Goal: Information Seeking & Learning: Learn about a topic

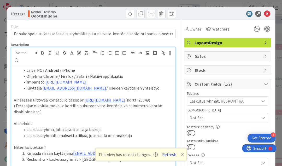
scroll to position [62, 0]
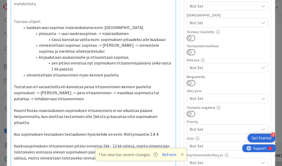
scroll to position [124, 0]
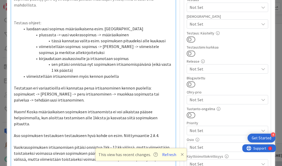
click at [26, 28] on span "luodaan uusi sopimus määräaikaisena esim. [GEOGRAPHIC_DATA]" at bounding box center [84, 28] width 117 height 5
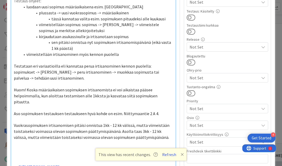
scroll to position [147, 0]
click at [153, 128] on p "Vuokrasopimuksen irtisanomisen pitäisi onnistua 1kk - 12 kk välissä, mutta viim…" at bounding box center [93, 131] width 159 height 18
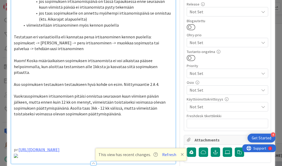
scroll to position [209, 0]
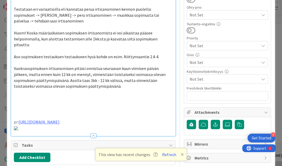
click at [53, 107] on p at bounding box center [93, 110] width 159 height 6
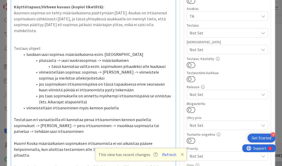
scroll to position [100, 0]
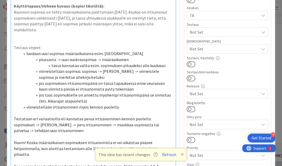
click at [114, 52] on span "luodaan uusi sopimus määräaikaisena esim. [GEOGRAPHIC_DATA]" at bounding box center [84, 53] width 117 height 5
click at [142, 82] on span "jos sopimuksen irtisanomispäivä on tässä tapauksessa enne seuraavan kuun viimis…" at bounding box center [102, 86] width 126 height 11
click at [56, 87] on span "jos sopimuksen irtisanomispäivä on tässä tapauksessa ennen seuraavan kuun viimi…" at bounding box center [103, 86] width 129 height 11
click at [49, 98] on span "jos taas sopimukselle on annettu myöhempi irtisanomispäivä se onnistuu (kts. Ai…" at bounding box center [105, 97] width 132 height 11
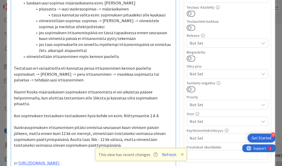
scroll to position [151, 0]
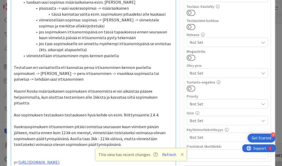
click at [62, 112] on span "Aso sopimuksen testauksen testaukseen hyvä kohde on esim. Niittymaantie 2 A 4." at bounding box center [86, 114] width 145 height 5
click at [83, 112] on span "Aso sopimuksen testauksen testaukseen hyvä kohde on esim. Niittymaantie 2 A 4." at bounding box center [86, 114] width 145 height 5
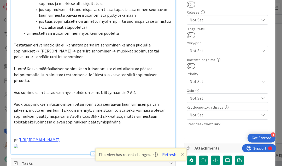
scroll to position [176, 0]
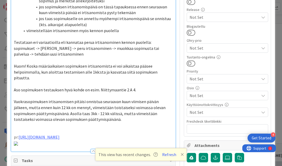
click at [136, 99] on span "Vuokrasopimuksen irtisanomisen pitäisi onnistua seuraavan kuun viimisen päivän …" at bounding box center [90, 110] width 152 height 23
click at [92, 110] on p "Vuokrasopimuksen irtisanomisen pitäisi onnistua seuraavan kuun viimeisen päivän…" at bounding box center [93, 111] width 159 height 24
click at [129, 117] on link "[URL][DOMAIN_NAME]" at bounding box center [149, 119] width 41 height 5
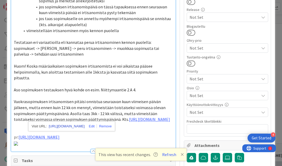
click at [84, 125] on link "[URL][DOMAIN_NAME]" at bounding box center [67, 126] width 36 height 7
click at [108, 87] on span "Aso sopimuksen testauksen hyvä kohde on esim. Niittymaantie 2 A 4." at bounding box center [75, 89] width 122 height 5
click at [150, 117] on p "Vuokrasopimuksen irtisanomisen pitäisi onnistua seuraavan kuun viimeisen päivän…" at bounding box center [93, 111] width 159 height 24
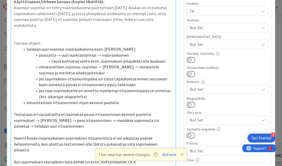
scroll to position [87, 0]
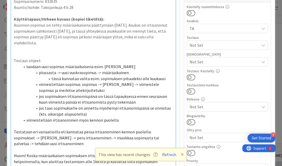
click at [13, 59] on div "Asiakas: TA / [EMAIL_ADDRESS][DOMAIN_NAME] Kenno-osio: Asukassivut Sopimusnumer…" at bounding box center [93, 110] width 164 height 261
copy div "Loremip dolors: ametcon adip elitsed doeiusmodtempo inci. Utla Etdolore magnaal…"
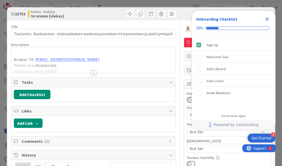
click at [266, 19] on icon "Close Checklist" at bounding box center [267, 19] width 6 height 6
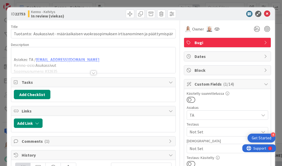
click at [95, 72] on div at bounding box center [93, 73] width 6 height 4
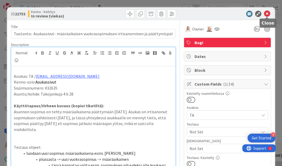
click at [267, 14] on icon at bounding box center [267, 14] width 6 height 6
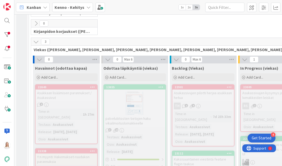
scroll to position [107, 0]
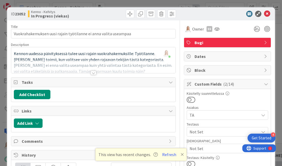
scroll to position [219, 121]
click at [93, 71] on div at bounding box center [93, 73] width 6 height 4
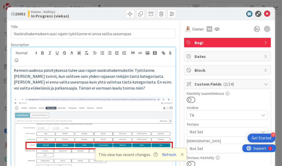
click at [180, 154] on icon at bounding box center [181, 154] width 3 height 4
